Goal: Information Seeking & Learning: Learn about a topic

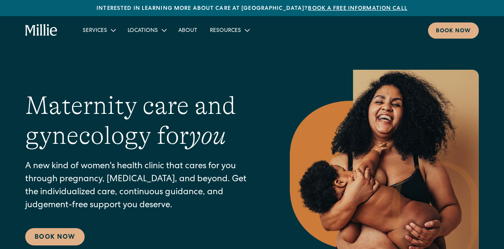
click at [230, 34] on div "Resources" at bounding box center [225, 31] width 31 height 8
click at [183, 33] on link "About" at bounding box center [187, 30] width 31 height 13
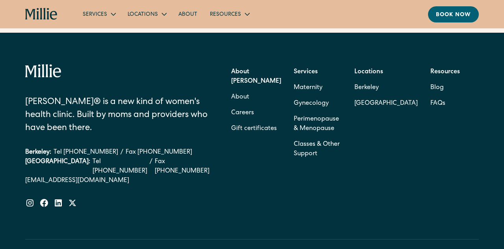
scroll to position [2502, 0]
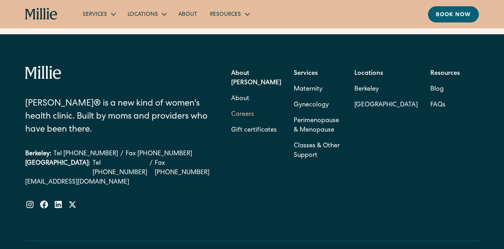
click at [249, 107] on link "Careers" at bounding box center [242, 115] width 23 height 16
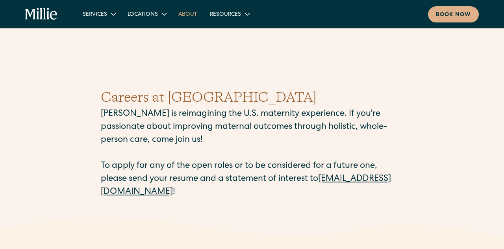
click at [188, 13] on link "About" at bounding box center [187, 13] width 31 height 13
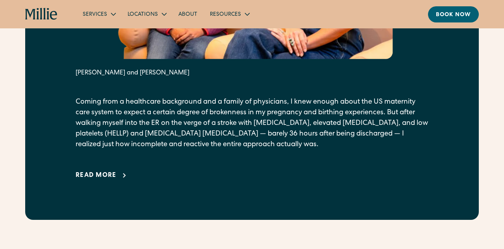
scroll to position [510, 0]
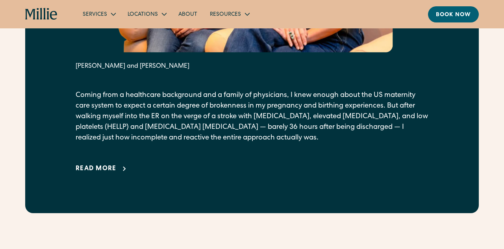
click at [102, 174] on div "Read more" at bounding box center [96, 168] width 41 height 9
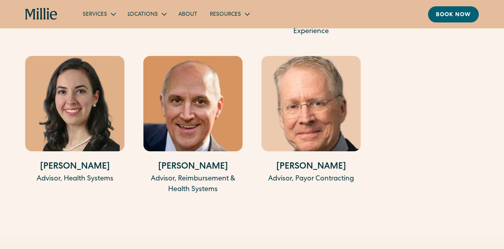
scroll to position [2596, 0]
